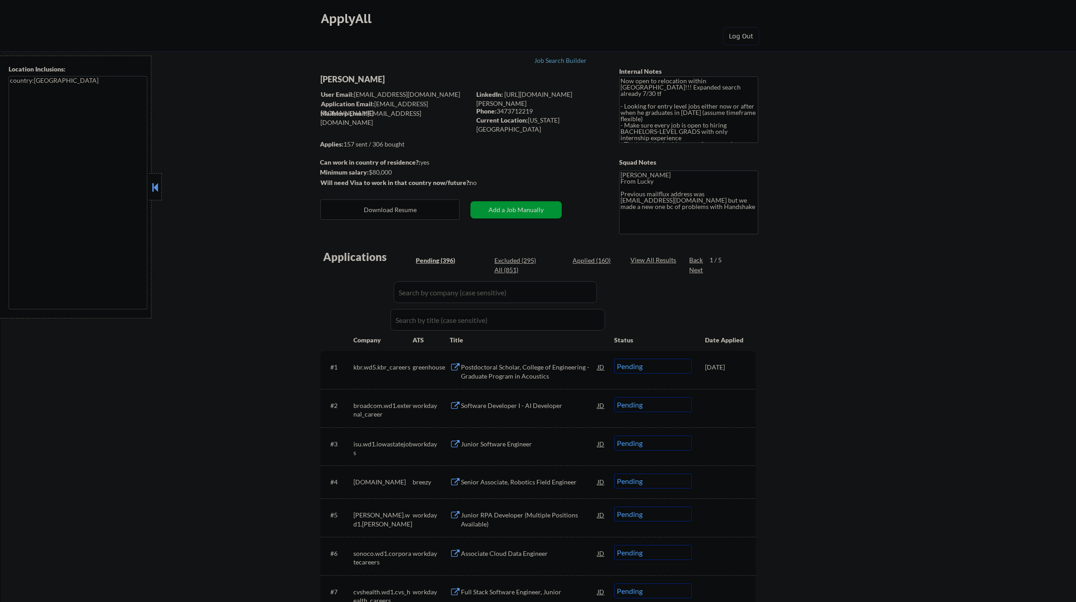
select select ""pending""
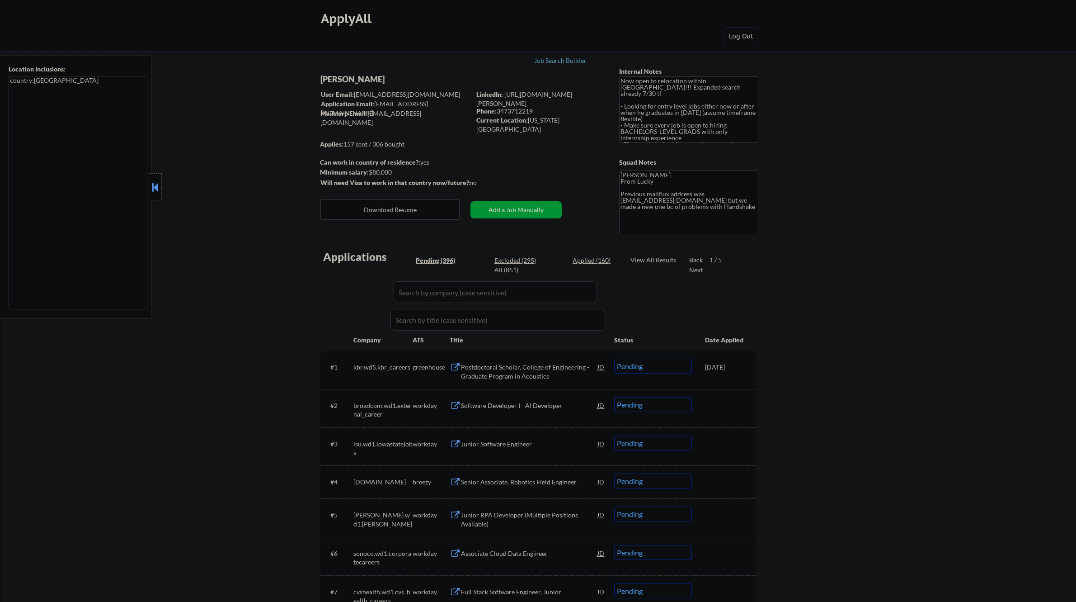
select select ""pending""
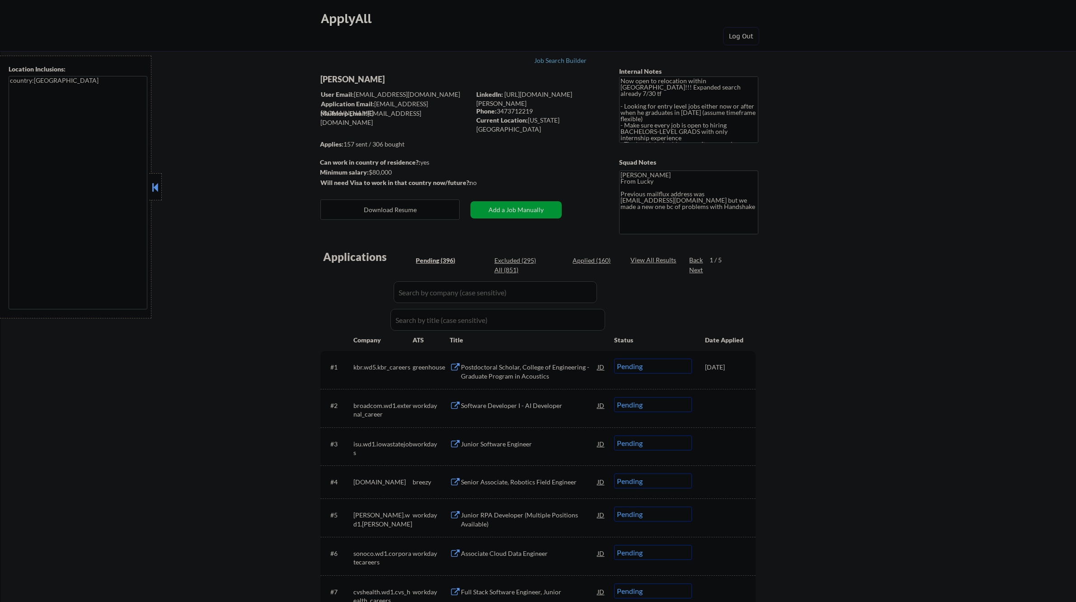
select select ""pending""
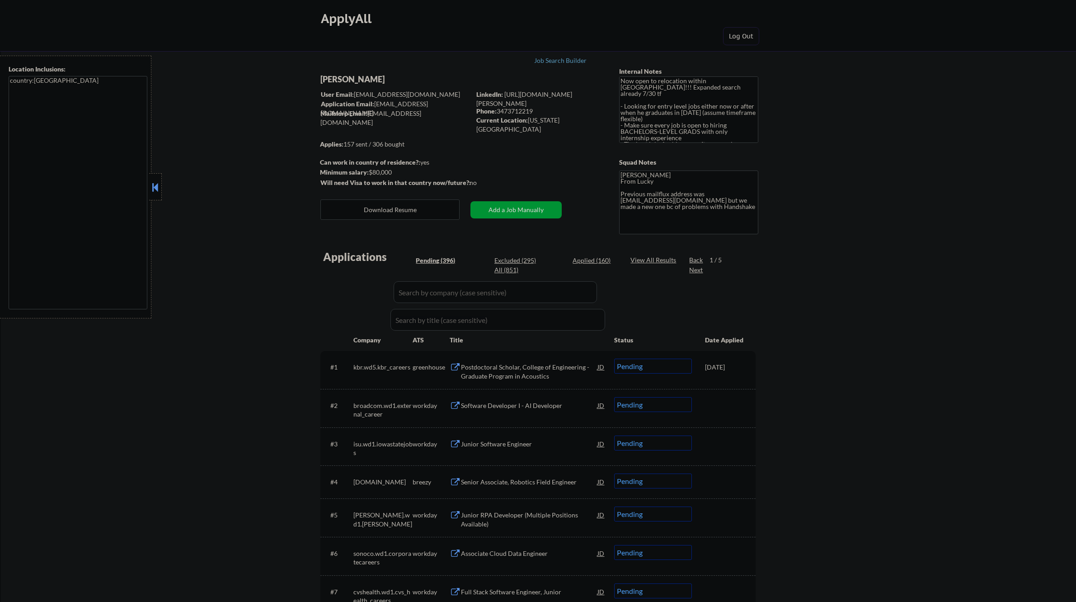
select select ""pending""
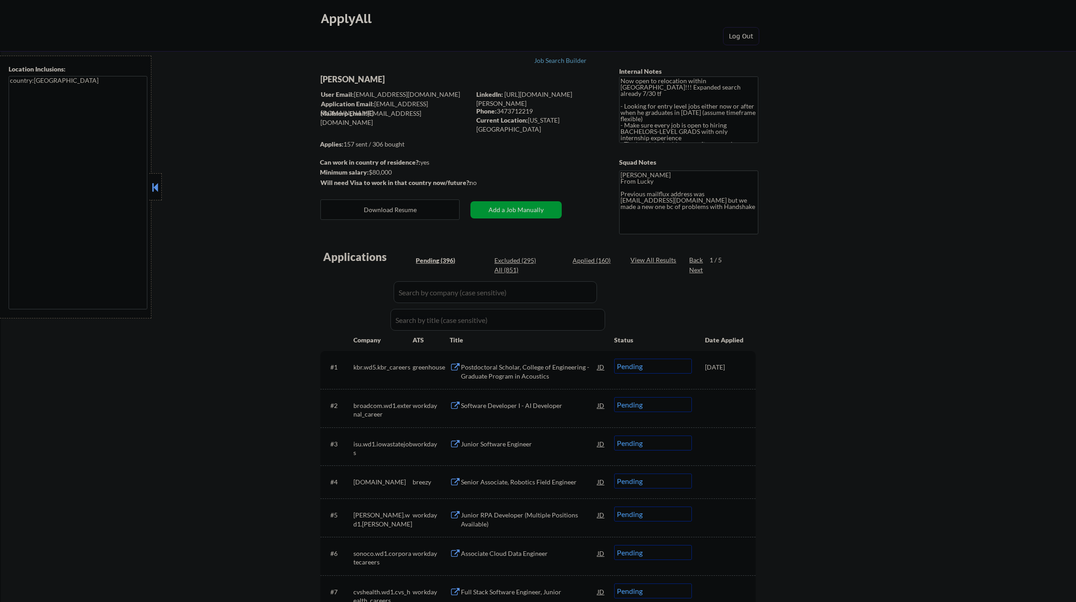
select select ""pending""
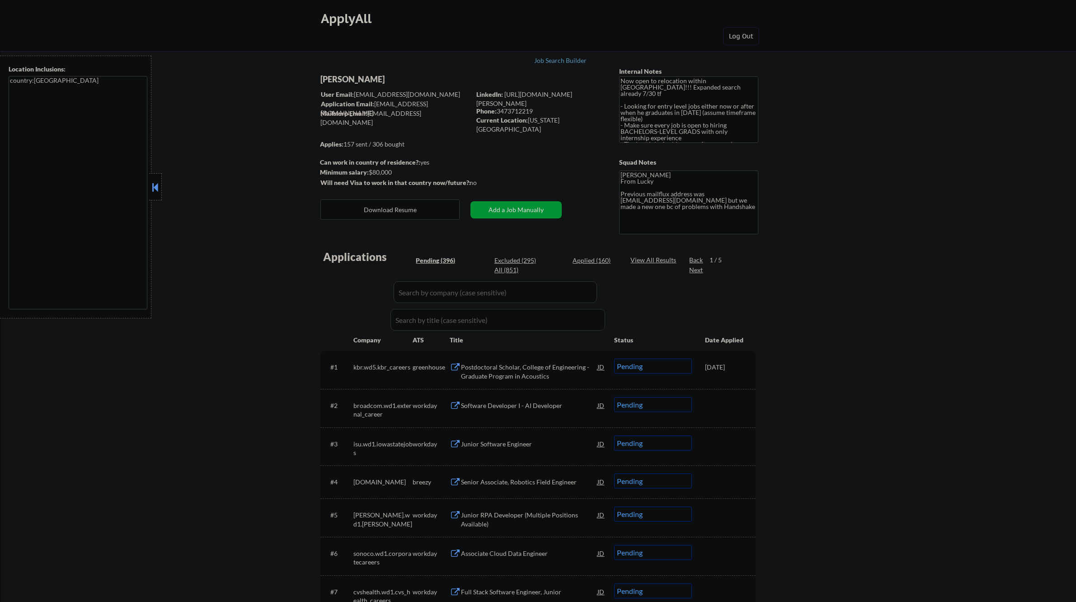
select select ""pending""
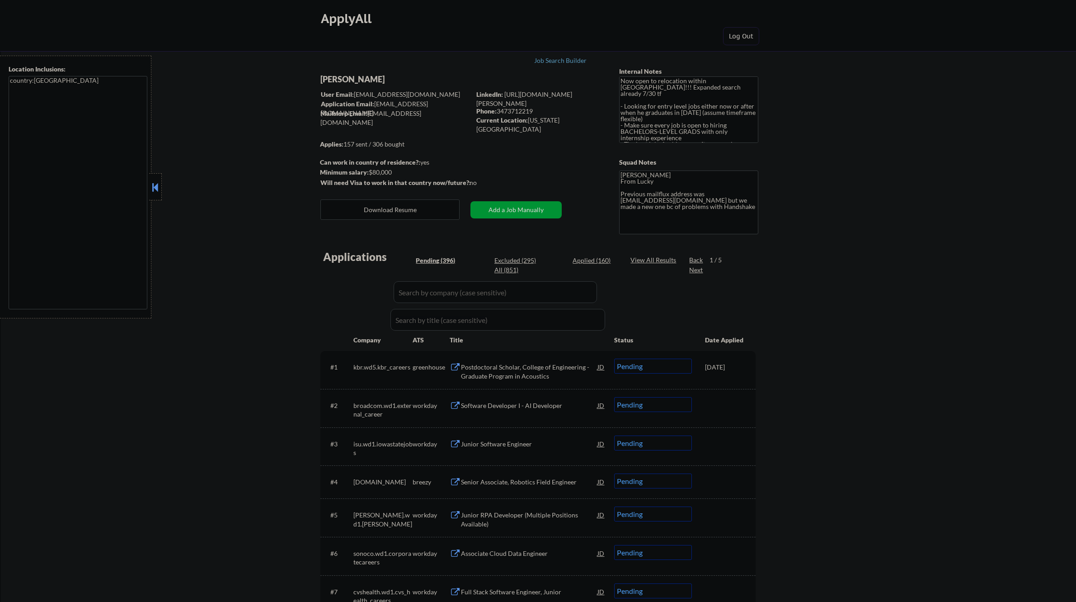
select select ""pending""
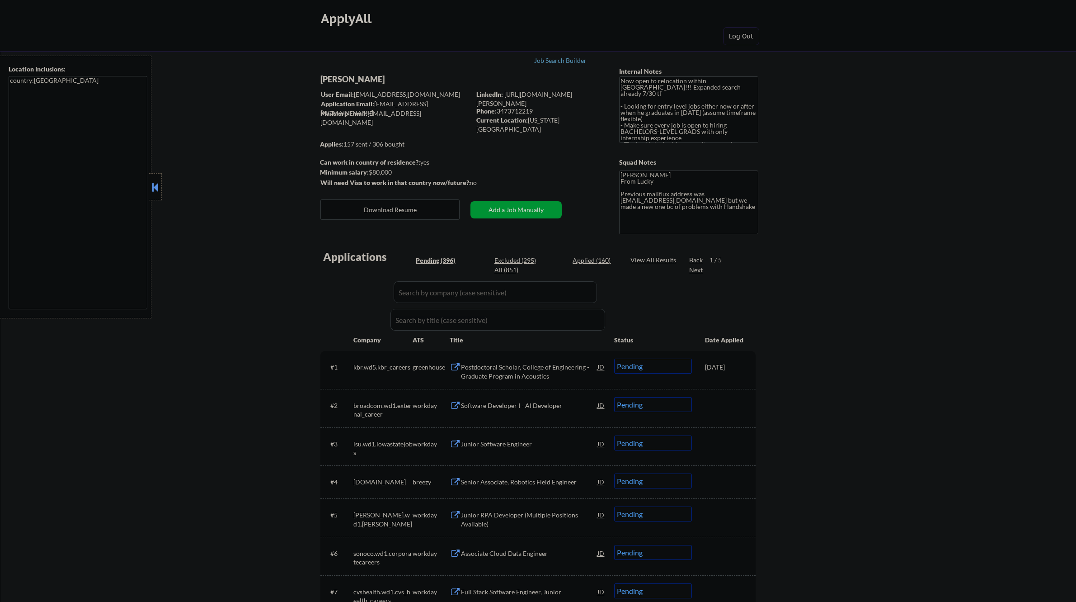
select select ""pending""
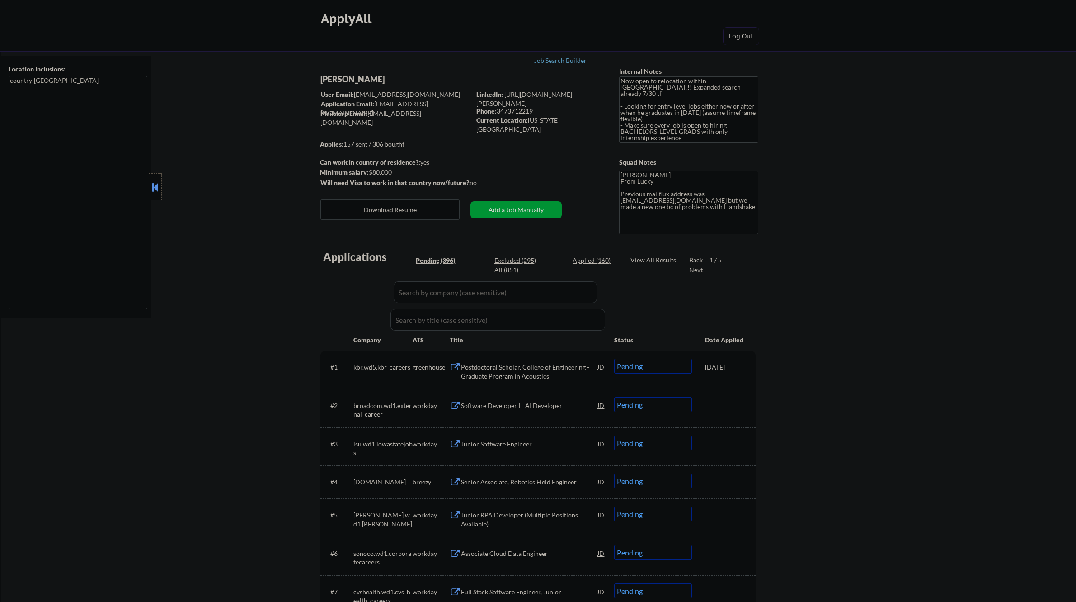
select select ""pending""
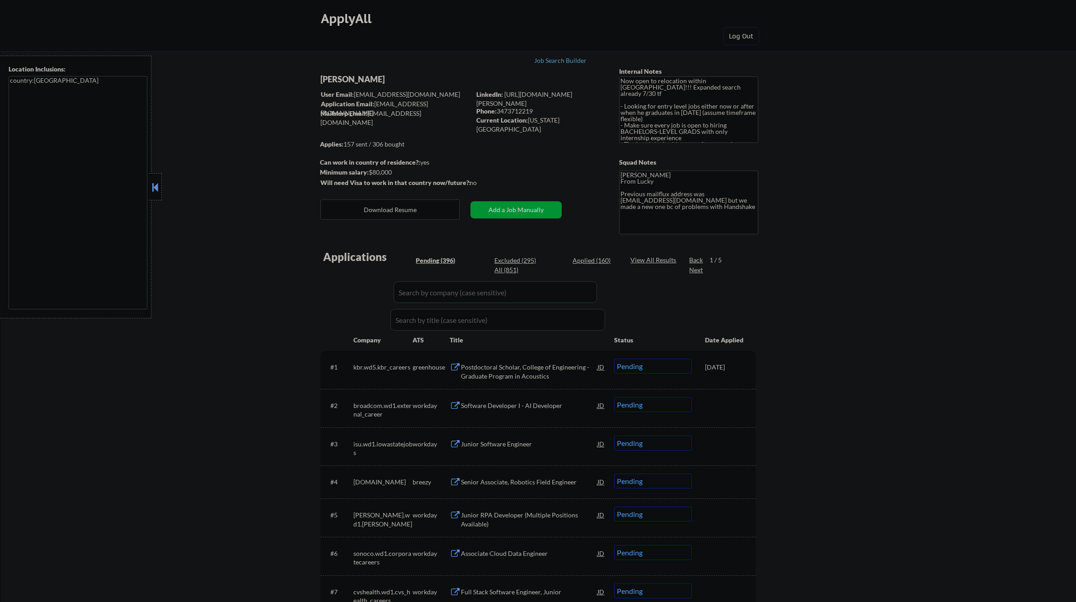
select select ""pending""
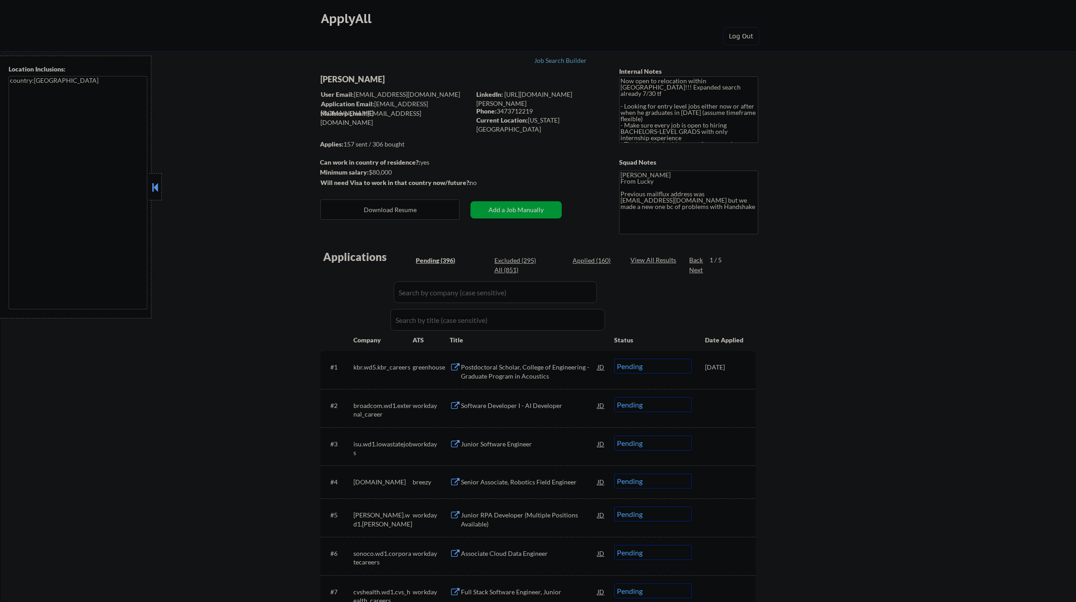
select select ""pending""
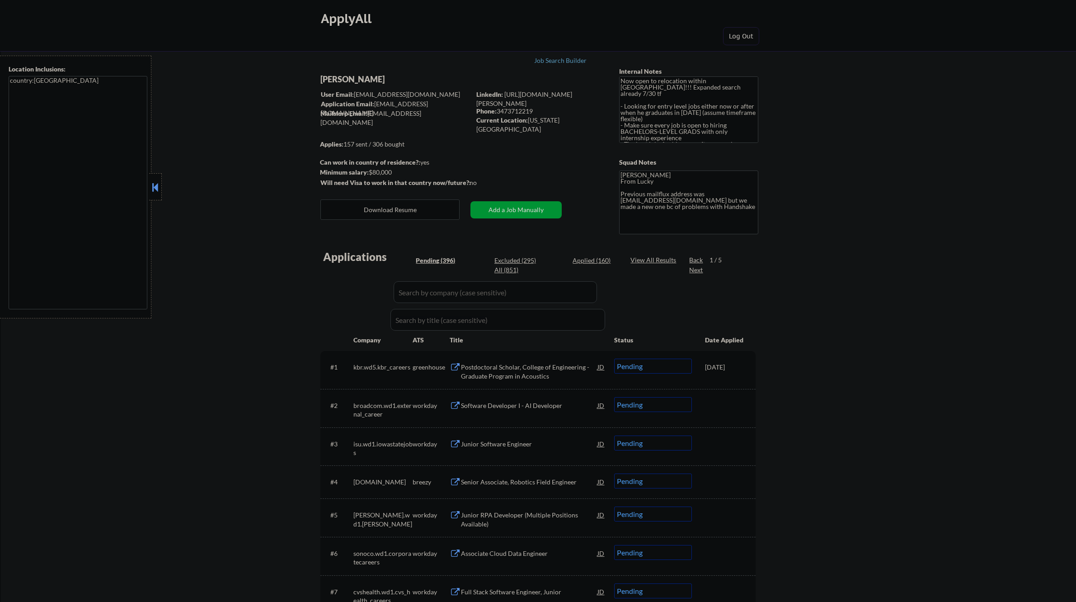
select select ""pending""
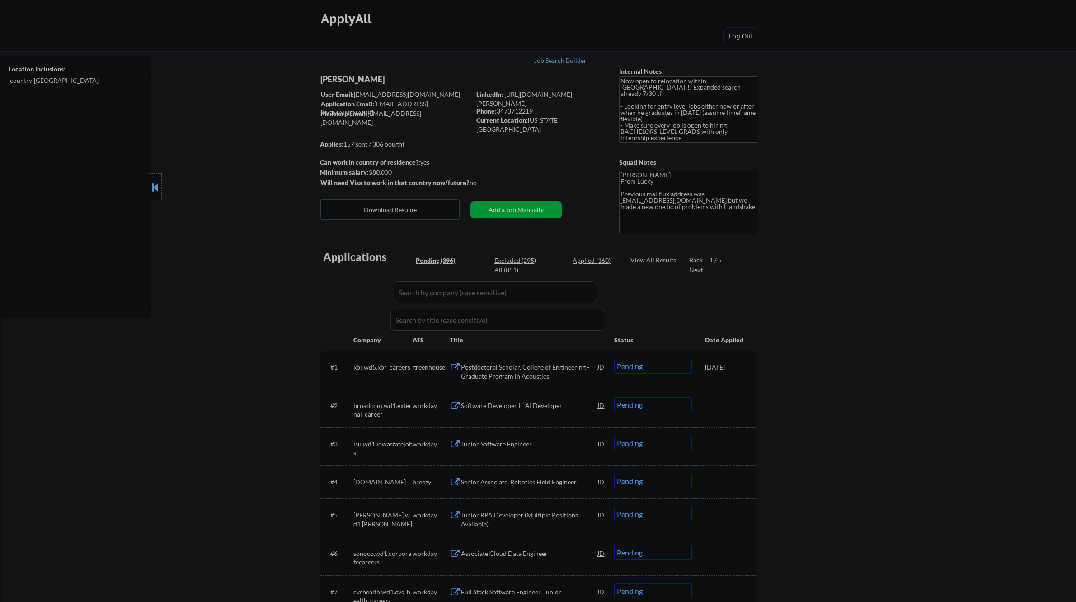
select select ""pending""
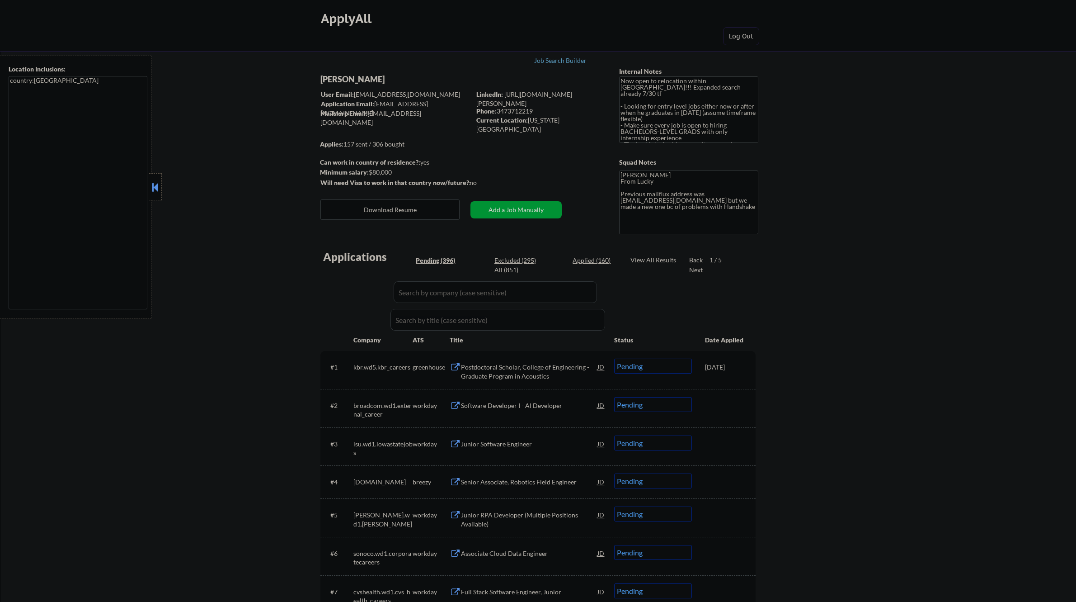
select select ""pending""
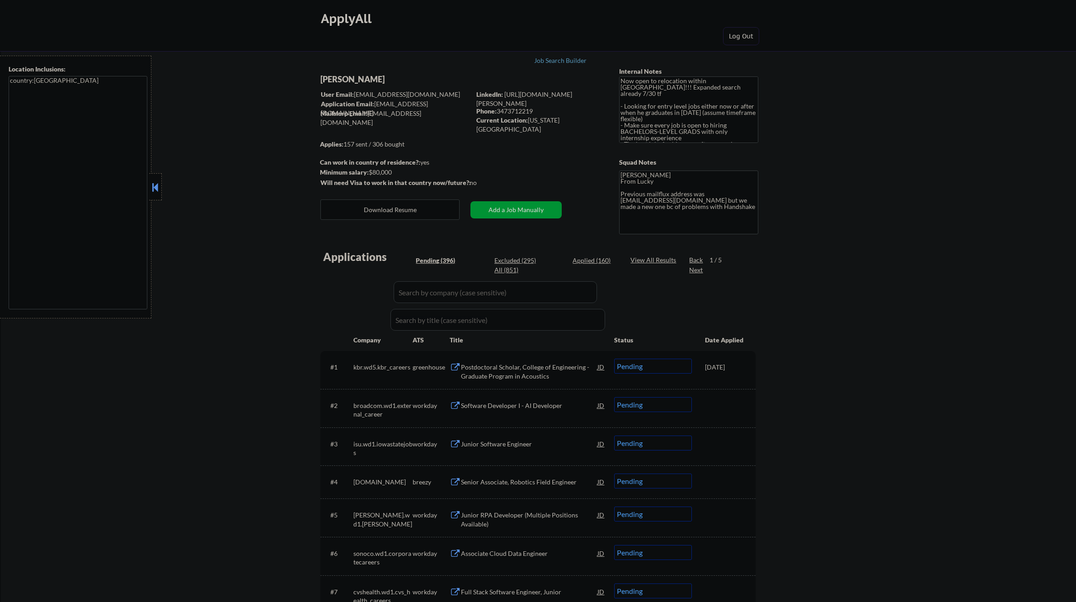
select select ""pending""
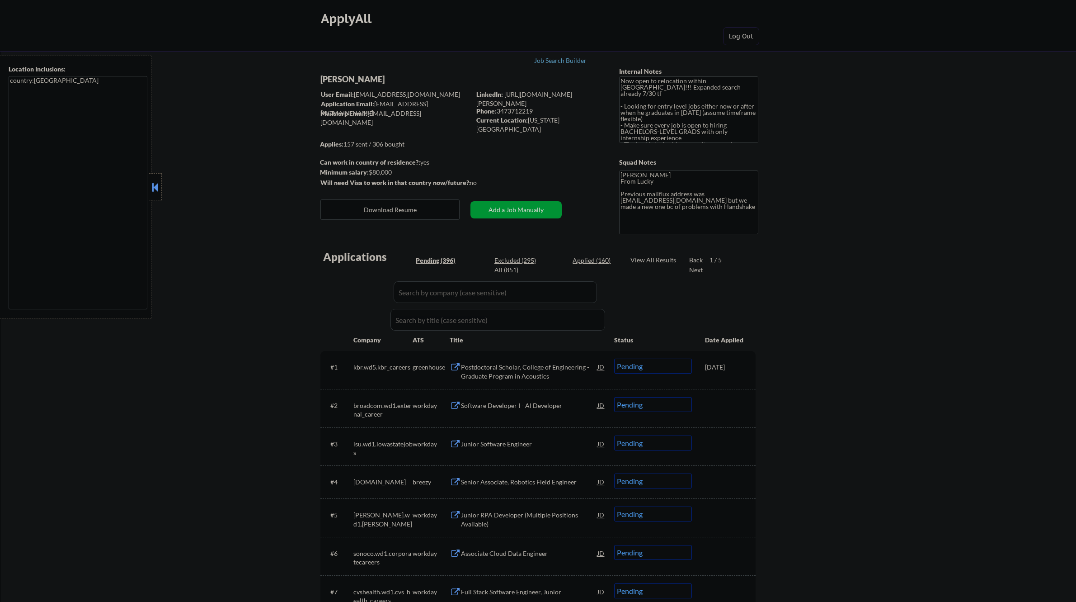
select select ""pending""
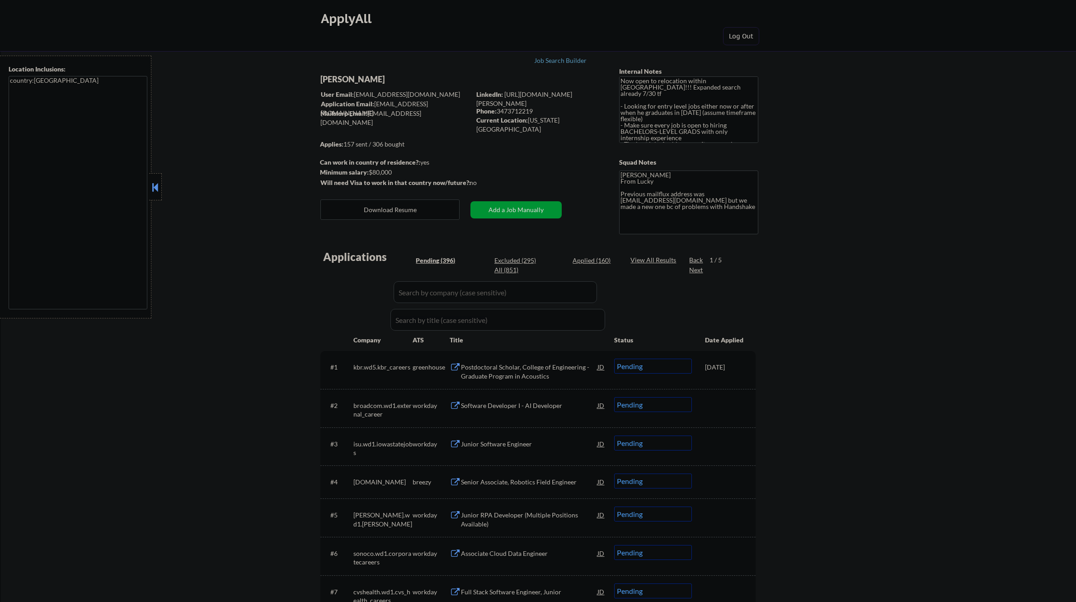
select select ""pending""
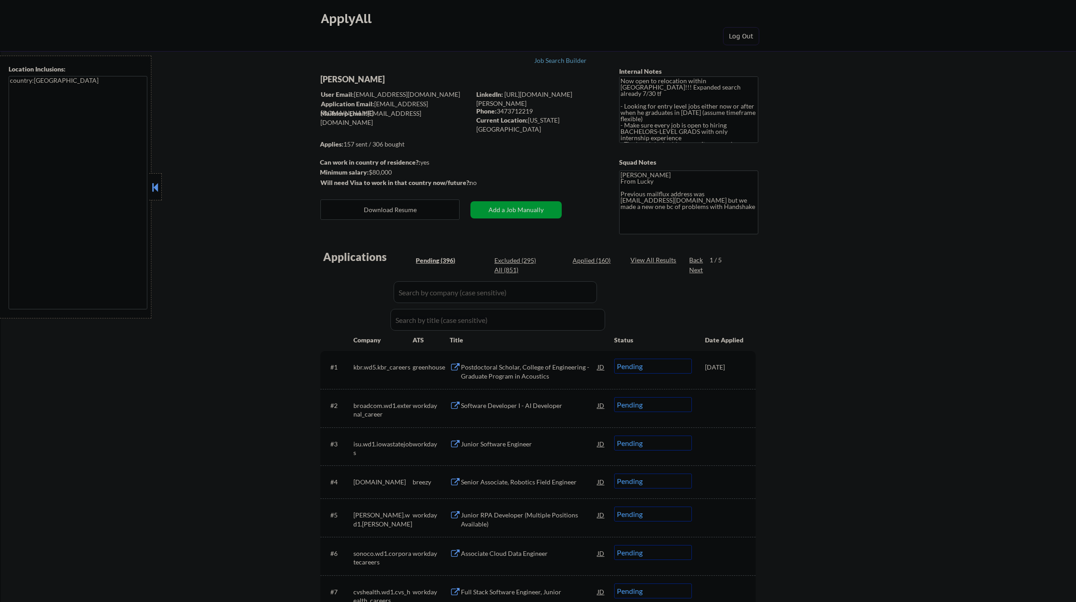
select select ""pending""
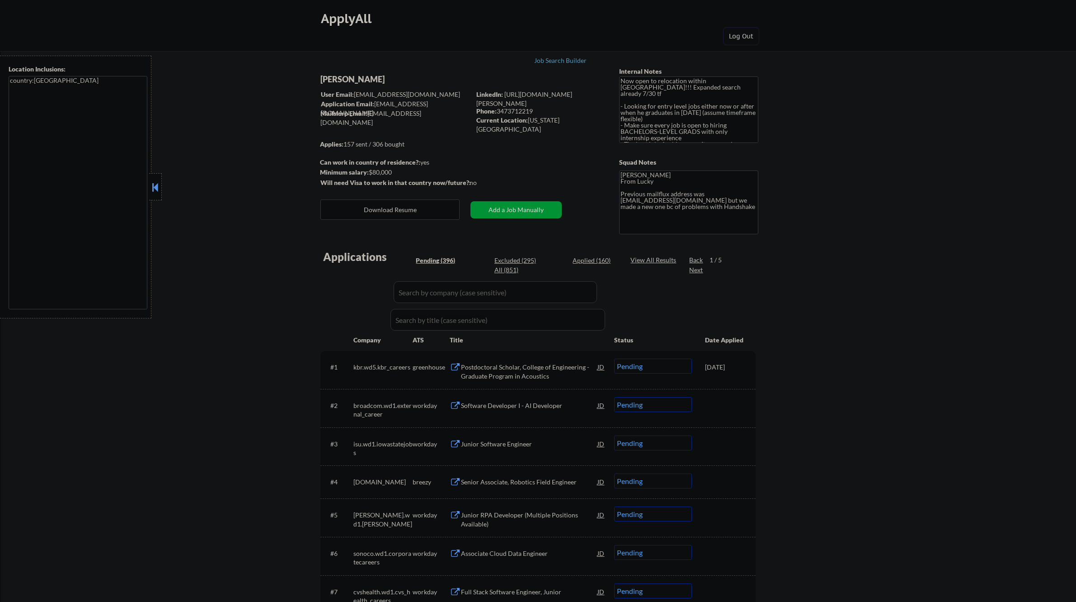
select select ""pending""
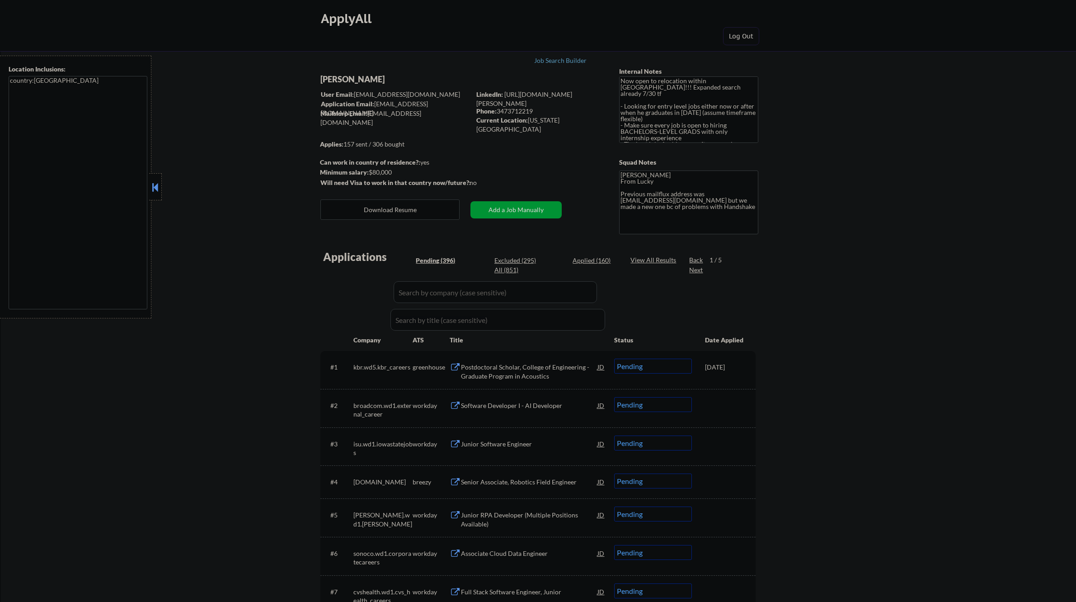
select select ""pending""
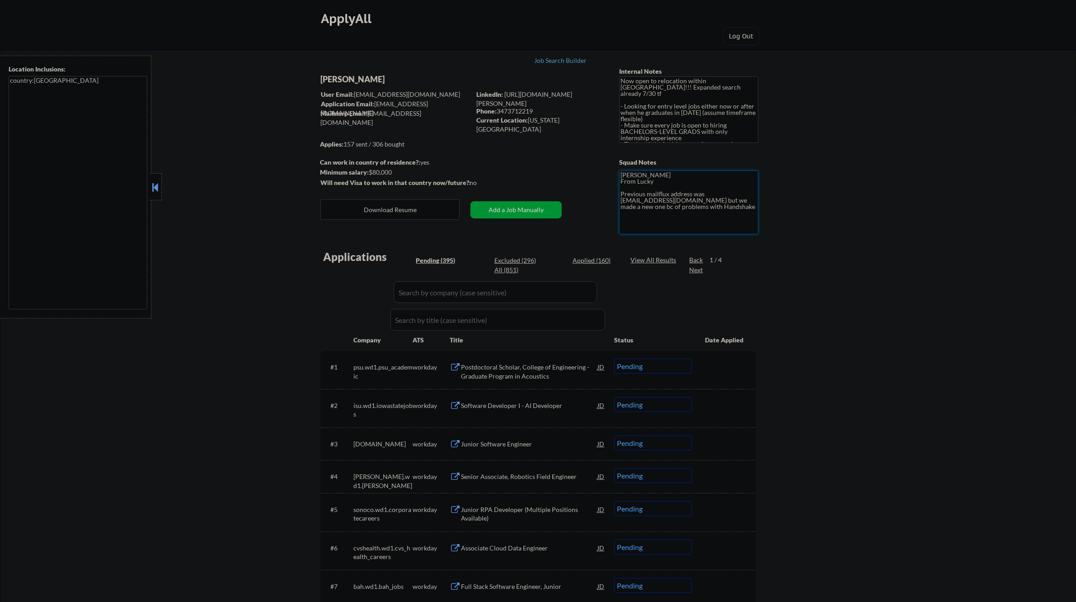
click at [649, 184] on textarea "[PERSON_NAME] From Lucky Previous mailflux address was [EMAIL_ADDRESS][DOMAIN_N…" at bounding box center [688, 202] width 139 height 64
click at [670, 182] on textarea "[PERSON_NAME] From Lucky Previous mailflux address was [EMAIL_ADDRESS][DOMAIN_N…" at bounding box center [688, 202] width 139 height 64
type textarea "[PERSON_NAME] From Lucky 11208 Previous mailflux address was [EMAIL_ADDRESS][DO…"
click at [512, 111] on div "Phone: [PHONE_NUMBER]" at bounding box center [540, 111] width 128 height 9
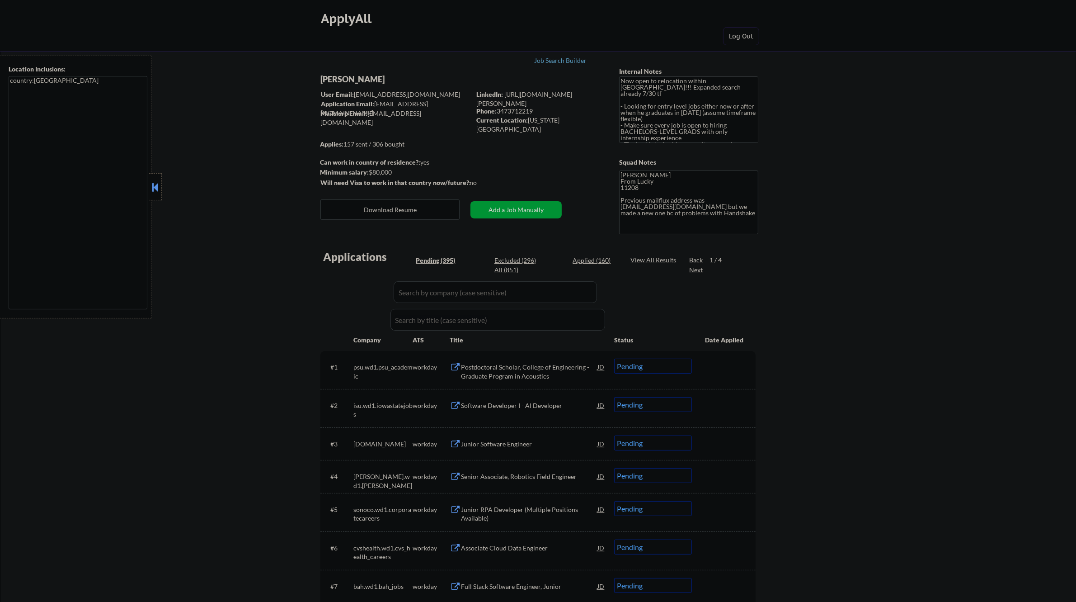
copy div "3473712219"
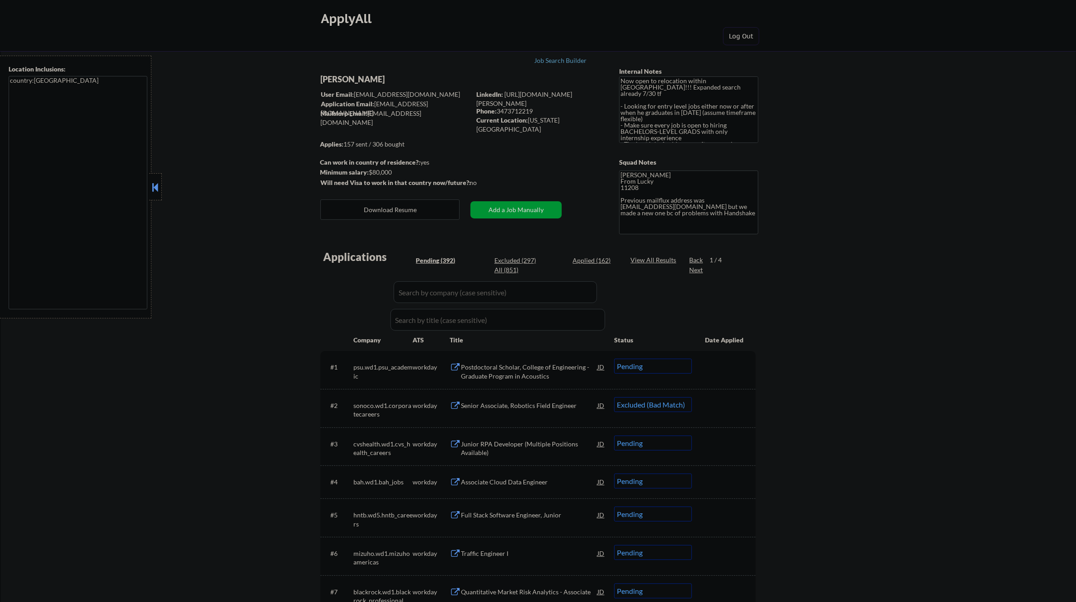
select select ""pending""
click at [512, 108] on div "Phone: [PHONE_NUMBER]" at bounding box center [540, 111] width 128 height 9
copy div "3473712219"
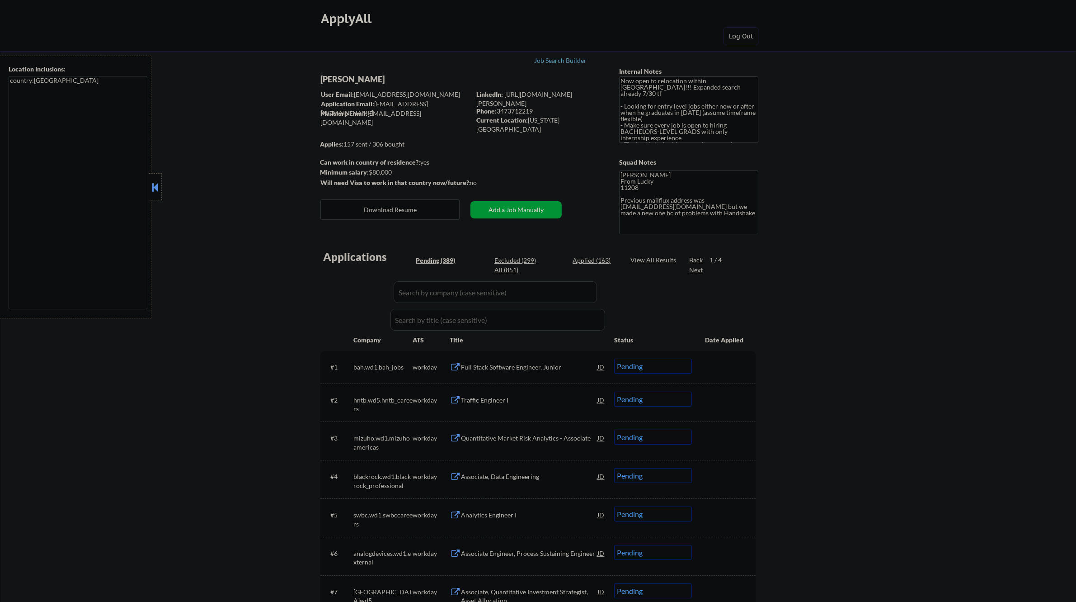
click at [633, 191] on textarea "[PERSON_NAME] From Lucky 11208 Previous mailflux address was [EMAIL_ADDRESS][DO…" at bounding box center [688, 202] width 139 height 64
click at [523, 112] on div "Phone: [PHONE_NUMBER]" at bounding box center [540, 111] width 128 height 9
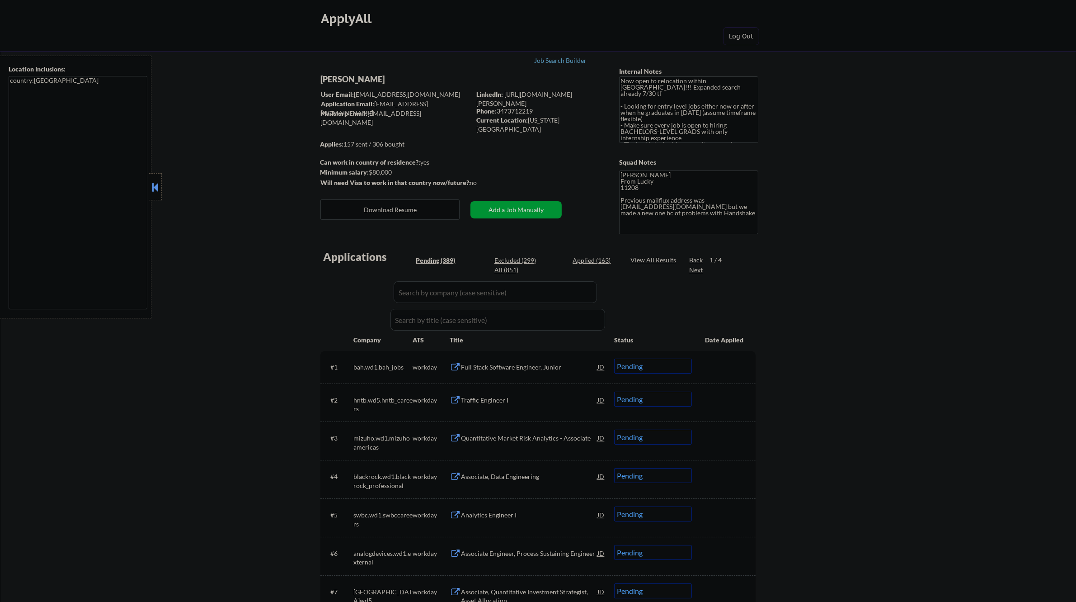
copy div "3473712219"
select select ""pending""
